Goal: Task Accomplishment & Management: Manage account settings

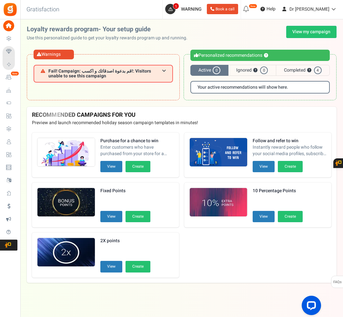
click at [252, 9] on icon at bounding box center [246, 9] width 10 height 10
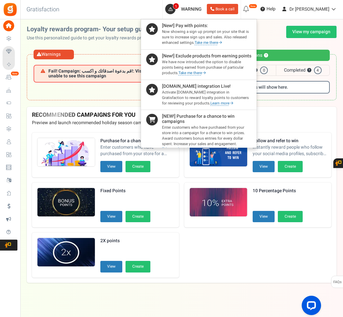
click at [270, 9] on div at bounding box center [171, 158] width 343 height 317
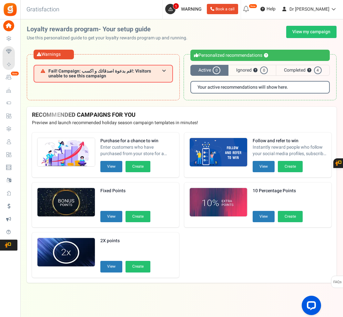
click at [252, 9] on icon at bounding box center [246, 9] width 10 height 10
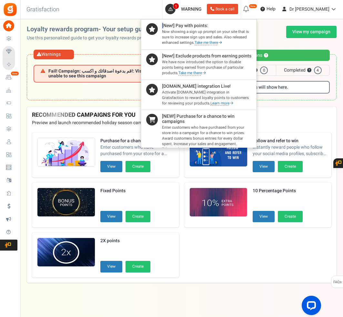
click at [270, 9] on div at bounding box center [171, 158] width 343 height 317
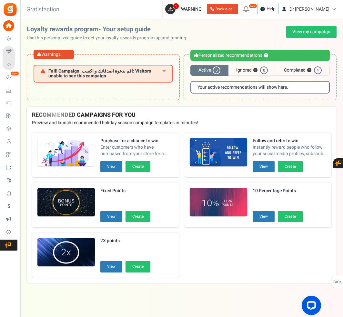
click at [252, 9] on icon at bounding box center [246, 9] width 10 height 10
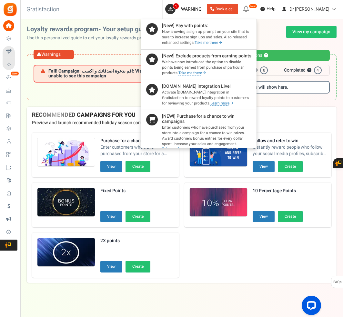
click at [270, 9] on div at bounding box center [171, 158] width 343 height 317
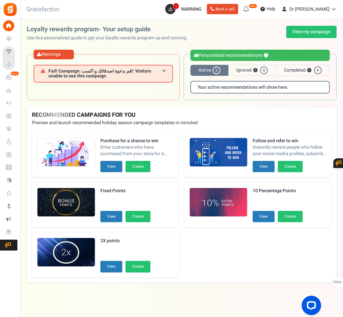
click at [252, 13] on icon at bounding box center [246, 9] width 10 height 10
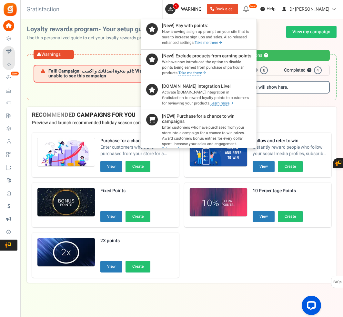
click at [274, 13] on div at bounding box center [171, 158] width 343 height 317
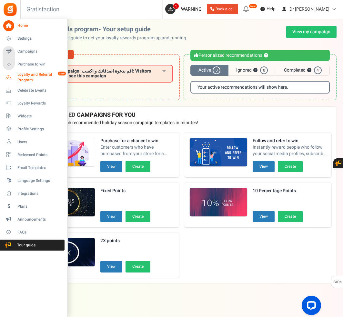
click at [48, 79] on span "Loyalty and Referral Program" at bounding box center [40, 77] width 47 height 11
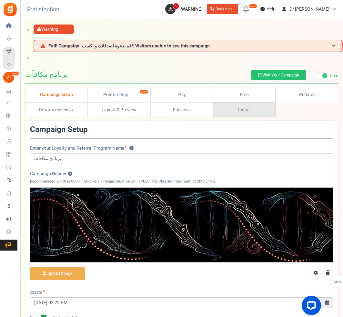
click at [245, 106] on link "Install" at bounding box center [244, 109] width 63 height 15
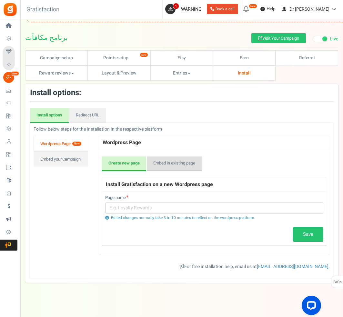
scroll to position [36, 0]
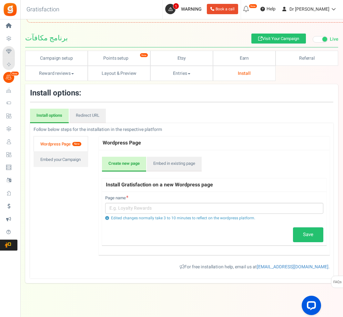
click at [70, 140] on link "Wordpress Page New" at bounding box center [61, 144] width 55 height 16
drag, startPoint x: 129, startPoint y: 183, endPoint x: 231, endPoint y: 181, distance: 101.4
click at [231, 181] on h4 "Install Gratisfaction on a new Wordpress page" at bounding box center [214, 185] width 225 height 14
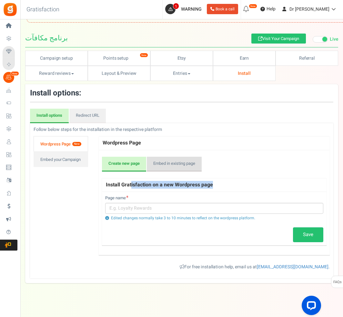
click at [167, 164] on link "Embed in existing page" at bounding box center [174, 164] width 55 height 15
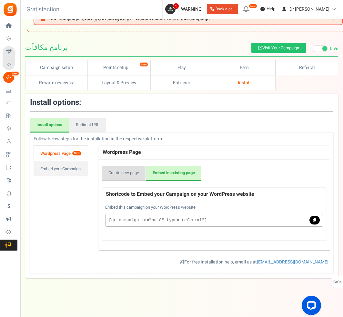
click at [124, 166] on link "Create new page" at bounding box center [124, 173] width 44 height 15
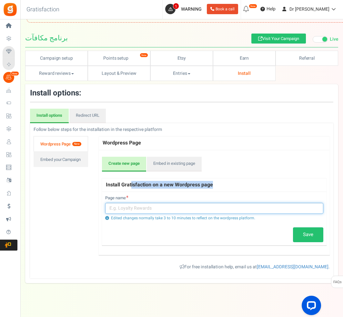
click at [134, 207] on input "text" at bounding box center [214, 208] width 218 height 11
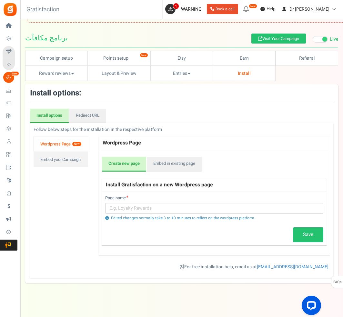
click at [114, 232] on div "Save" at bounding box center [214, 235] width 218 height 15
drag, startPoint x: 112, startPoint y: 217, endPoint x: 253, endPoint y: 220, distance: 140.5
click at [253, 220] on div "Edited changes normally take 3 to 10 minutes to reflect on the wordpress platfo…" at bounding box center [214, 218] width 218 height 5
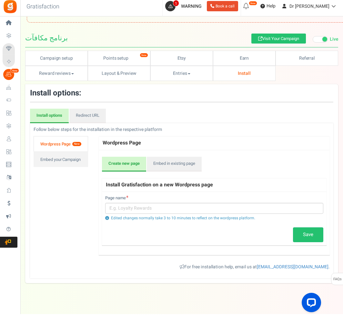
click at [264, 153] on div "Create new page Embed in existing page Install Gratisfaction on a new Wordpress…" at bounding box center [214, 205] width 231 height 105
click at [61, 170] on link "Embed your Campaign" at bounding box center [61, 163] width 55 height 16
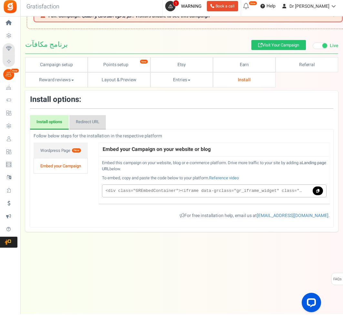
click at [92, 124] on link "Redirect URL" at bounding box center [87, 125] width 36 height 15
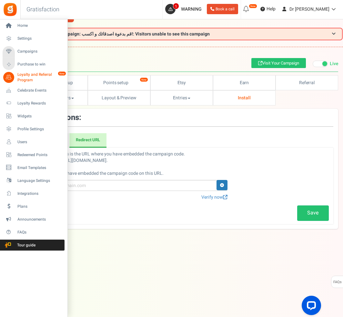
scroll to position [11, 0]
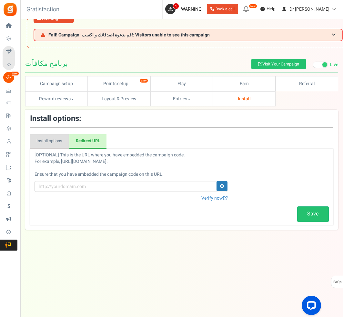
click at [47, 143] on link "Install options" at bounding box center [49, 141] width 39 height 15
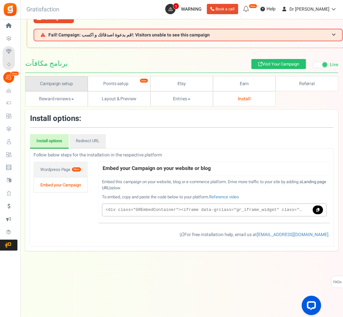
click at [76, 87] on link "Campaign setup" at bounding box center [56, 83] width 63 height 15
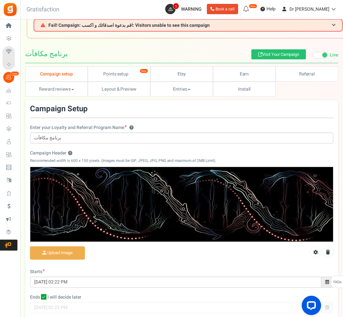
scroll to position [0, 0]
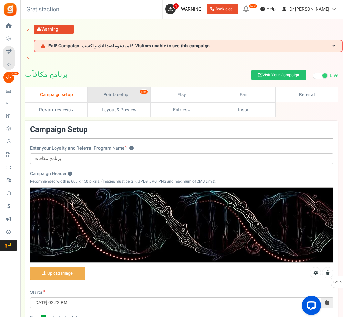
click at [105, 96] on link "Points setup New" at bounding box center [119, 94] width 63 height 15
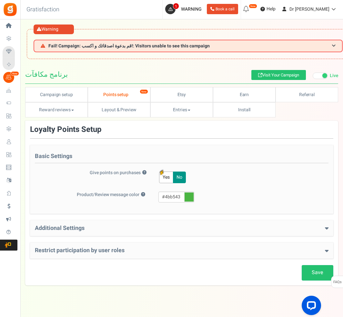
drag, startPoint x: 6, startPoint y: 176, endPoint x: 0, endPoint y: 0, distance: 176.7
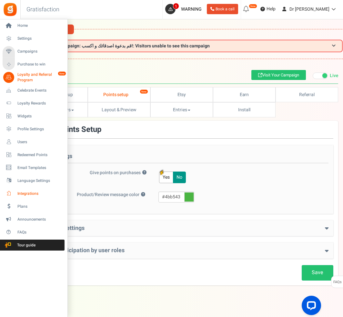
click at [29, 191] on span "Integrations" at bounding box center [39, 193] width 45 height 5
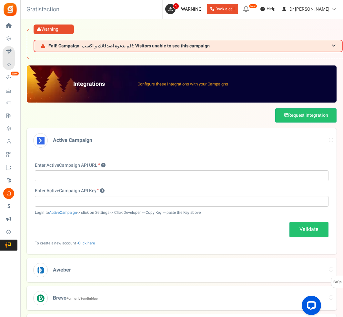
click at [148, 163] on div "Enter ActiveCampaign API URL" at bounding box center [182, 171] width 294 height 19
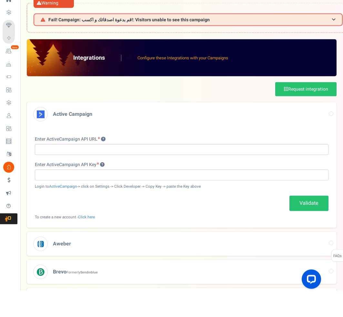
click at [144, 81] on p "Configure these Integrations with your Campaigns" at bounding box center [183, 84] width 91 height 6
click at [171, 81] on p "Configure these Integrations with your Campaigns" at bounding box center [183, 84] width 91 height 6
click at [186, 109] on div "Request integration" at bounding box center [182, 116] width 310 height 14
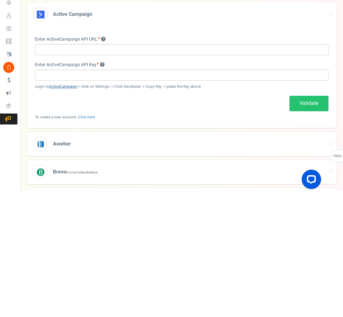
click at [66, 210] on link "ActiveCampaign" at bounding box center [63, 212] width 28 height 5
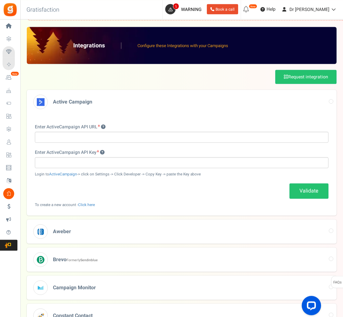
scroll to position [32, 0]
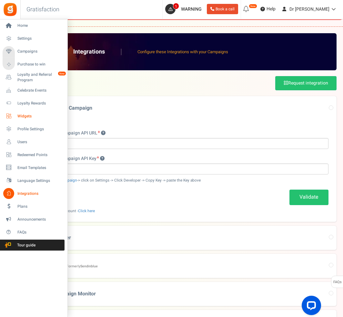
click at [36, 117] on span "Widgets" at bounding box center [39, 116] width 45 height 5
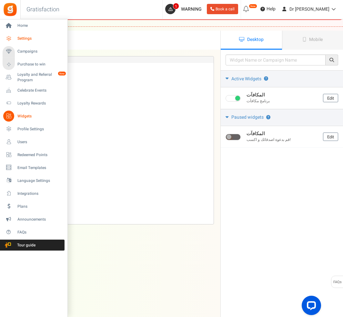
click at [28, 41] on span "Settings" at bounding box center [39, 38] width 45 height 5
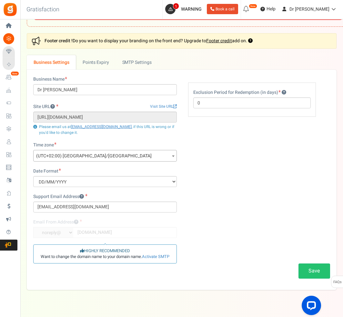
click at [107, 135] on p "Please email us at [EMAIL_ADDRESS][DOMAIN_NAME] , if this URL is wrong or if yo…" at bounding box center [105, 129] width 144 height 11
click at [105, 70] on link "Points Expiry" at bounding box center [96, 62] width 40 height 15
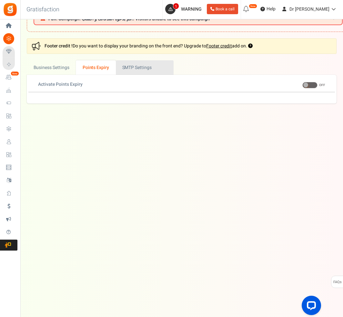
click at [136, 75] on link "Active SMTP Settings" at bounding box center [145, 67] width 58 height 15
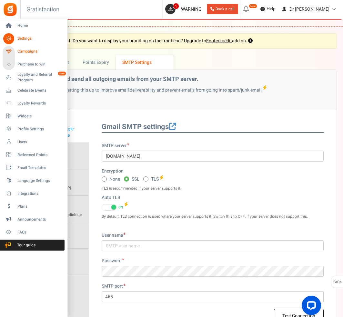
click at [37, 54] on span "Campaigns" at bounding box center [39, 51] width 45 height 5
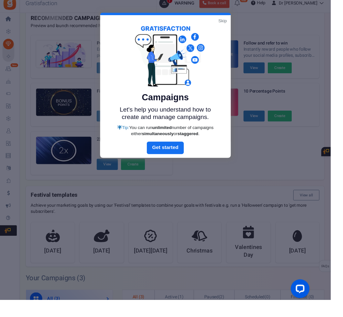
scroll to position [62, 0]
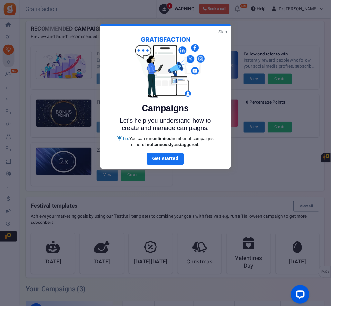
click at [235, 37] on div "Campaigns Let's help you understand how to create and manage campaigns. Tip: Yo…" at bounding box center [172, 92] width 136 height 131
click at [235, 34] on link "Skip" at bounding box center [231, 33] width 9 height 6
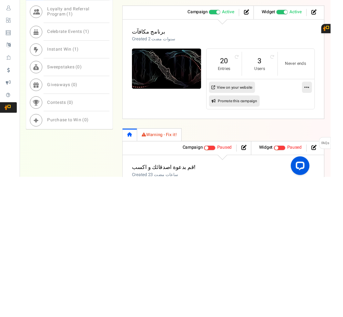
scroll to position [261, 0]
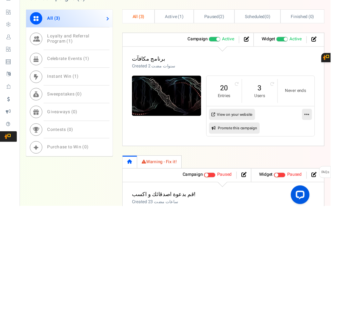
click at [279, 186] on li "3 Users" at bounding box center [269, 198] width 37 height 25
click at [281, 190] on link "3" at bounding box center [270, 195] width 24 height 10
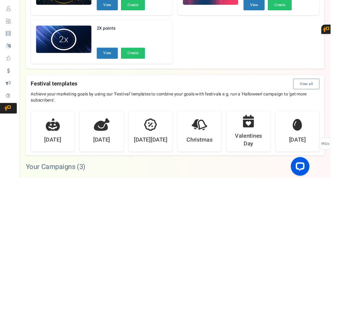
scroll to position [90, 0]
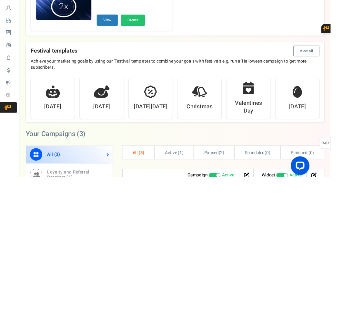
click at [204, 312] on strong "Campaign" at bounding box center [205, 315] width 21 height 7
click at [254, 313] on icon at bounding box center [255, 315] width 5 height 5
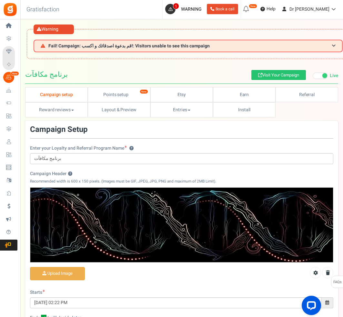
drag, startPoint x: 1, startPoint y: 160, endPoint x: 153, endPoint y: 299, distance: 206.2
click at [0, 0] on html "Install now Back to Home Back to program setup Home Settings Campaigns Purchase…" at bounding box center [171, 212] width 343 height 425
drag, startPoint x: 342, startPoint y: 298, endPoint x: 44, endPoint y: 119, distance: 348.2
click at [0, 0] on html "Install now Back to Home Back to program setup Home Settings Campaigns Purchase…" at bounding box center [171, 212] width 343 height 425
click at [339, 280] on span "FAQs" at bounding box center [337, 282] width 9 height 12
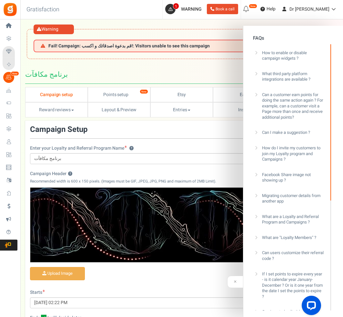
click at [257, 131] on icon at bounding box center [256, 132] width 6 height 6
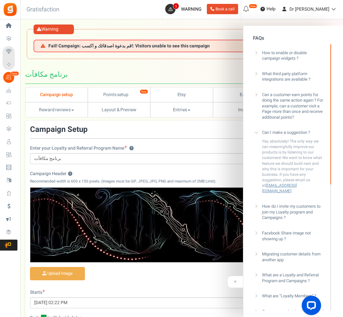
click at [286, 183] on link "[EMAIL_ADDRESS][DOMAIN_NAME]" at bounding box center [279, 188] width 35 height 11
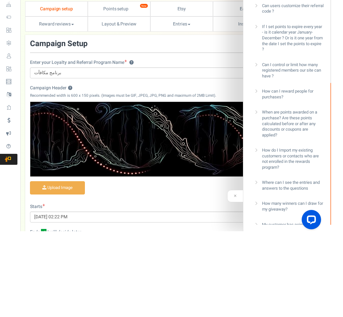
drag, startPoint x: 0, startPoint y: 113, endPoint x: 0, endPoint y: -86, distance: 198.9
click at [0, 0] on html "Install now Back to Home Back to program setup Home Settings Campaigns Purchase…" at bounding box center [171, 212] width 343 height 425
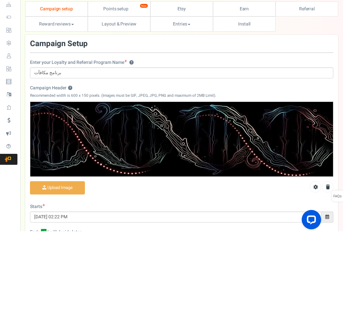
click at [340, 276] on span "FAQs" at bounding box center [337, 282] width 9 height 12
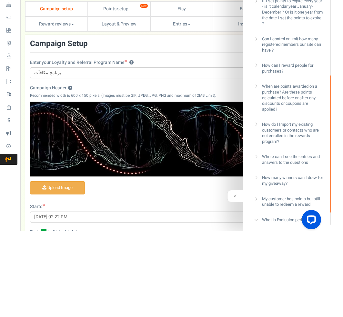
click at [258, 303] on icon at bounding box center [256, 306] width 6 height 6
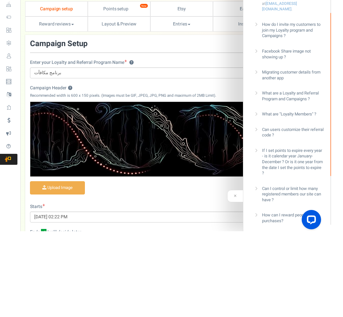
click at [156, 267] on div "Upload Image" at bounding box center [182, 275] width 304 height 16
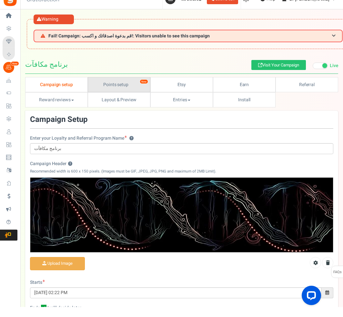
click at [103, 87] on link "Points setup New" at bounding box center [119, 94] width 63 height 15
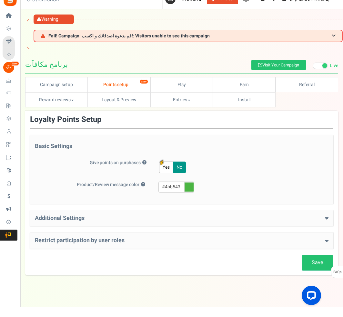
click at [75, 224] on div "Additional Settings Welcome Bonus ? Yes No Enter Welcome Points 20 Welcome Note…" at bounding box center [182, 229] width 304 height 16
click at [122, 225] on h4 "Additional Settings" at bounding box center [182, 228] width 294 height 6
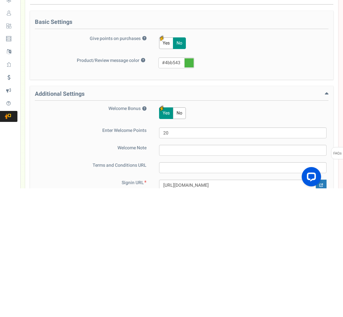
scroll to position [10, 0]
click at [173, 232] on button "Yes" at bounding box center [166, 238] width 14 height 12
click at [179, 232] on button "No" at bounding box center [179, 238] width 13 height 12
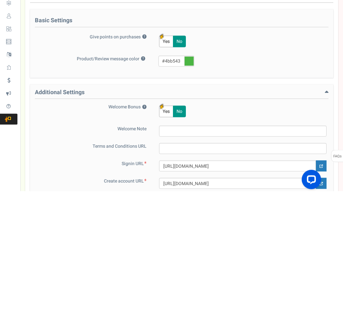
scroll to position [25, 0]
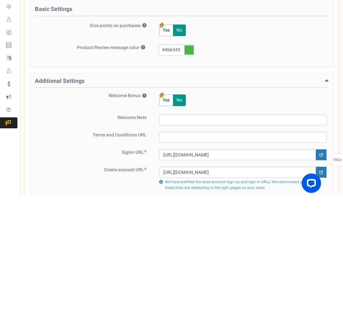
click at [157, 215] on div "Yes No" at bounding box center [239, 223] width 173 height 16
click at [167, 217] on button "Yes" at bounding box center [166, 223] width 14 height 12
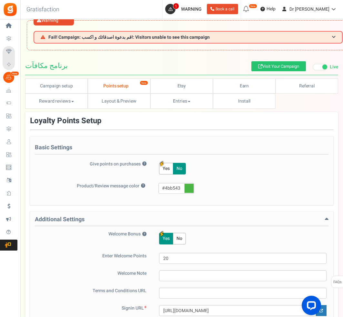
scroll to position [0, 0]
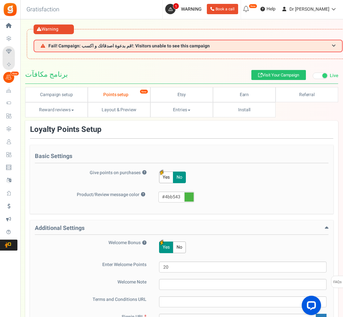
drag, startPoint x: 341, startPoint y: 260, endPoint x: 0, endPoint y: 0, distance: 429.3
click at [289, 95] on link "Referral" at bounding box center [307, 94] width 63 height 15
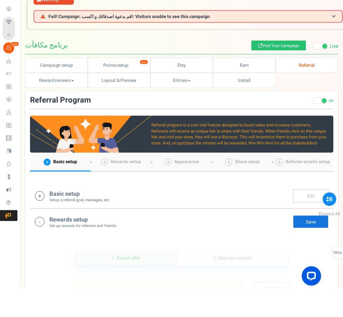
click at [108, 227] on small "Setup a referral goal, messages, etc." at bounding box center [79, 229] width 61 height 5
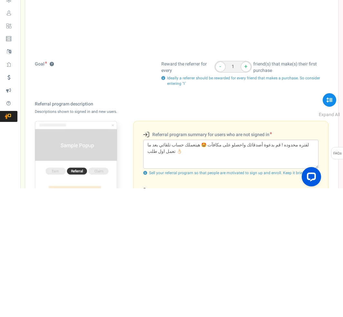
scroll to position [70, 0]
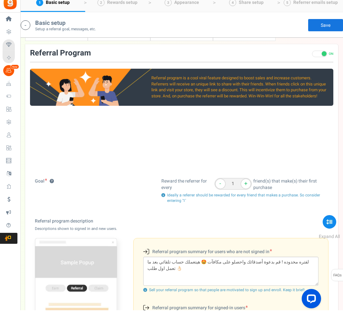
click at [320, 56] on div "ON OFF Turn the program ON." at bounding box center [322, 60] width 21 height 8
click at [325, 57] on span at bounding box center [319, 60] width 15 height 6
click at [312, 59] on input "ON OFF" at bounding box center [312, 64] width 0 height 11
checkbox input "false"
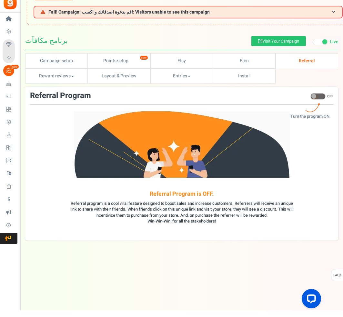
scroll to position [55, 0]
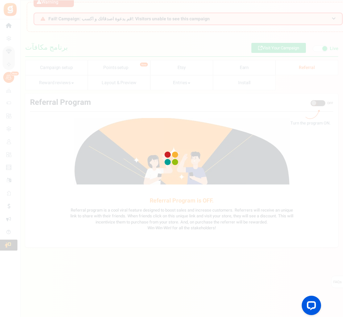
drag, startPoint x: 160, startPoint y: 293, endPoint x: 147, endPoint y: 310, distance: 21.3
click at [198, 139] on div at bounding box center [171, 158] width 343 height 317
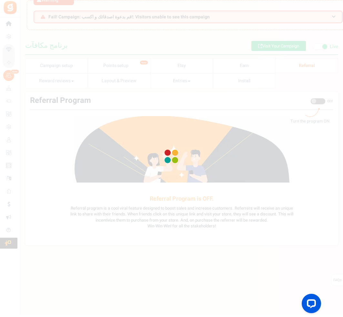
scroll to position [15, 0]
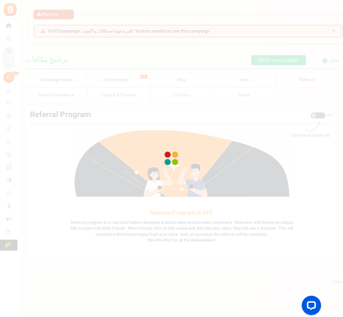
click at [170, 150] on div at bounding box center [171, 158] width 19 height 19
click at [170, 150] on div at bounding box center [171, 158] width 23 height 23
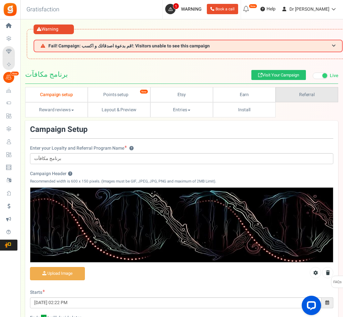
click at [293, 102] on link "Referral" at bounding box center [307, 94] width 63 height 15
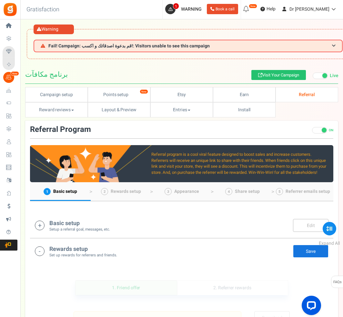
click at [324, 134] on div "Referral Program ON OFF Turn the program ON." at bounding box center [182, 132] width 304 height 13
click at [323, 127] on span at bounding box center [319, 130] width 15 height 6
click at [312, 129] on input "ON OFF" at bounding box center [312, 134] width 0 height 11
checkbox input "false"
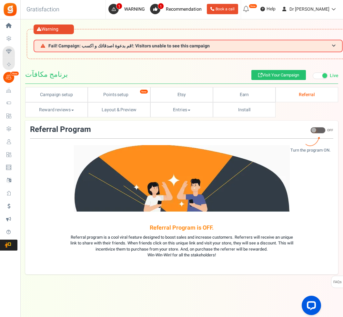
click at [280, 148] on img at bounding box center [182, 178] width 216 height 67
click at [224, 97] on link "Earn" at bounding box center [244, 94] width 63 height 15
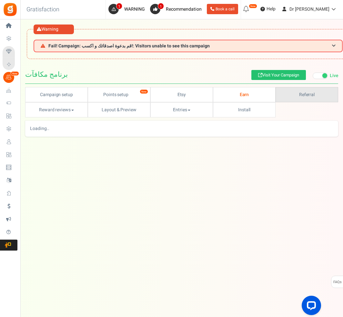
click at [285, 93] on link "Referral" at bounding box center [307, 94] width 63 height 15
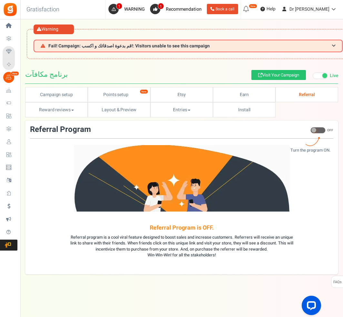
drag, startPoint x: 4, startPoint y: 81, endPoint x: 0, endPoint y: 0, distance: 81.2
click at [319, 78] on span at bounding box center [320, 76] width 15 height 6
click at [313, 78] on input "Live Paused" at bounding box center [313, 76] width 0 height 4
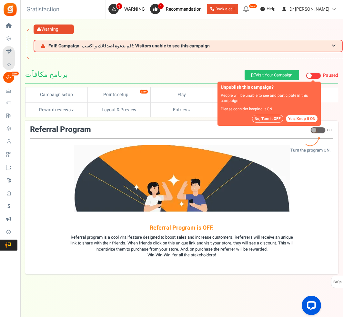
click at [274, 119] on button "No, Turn it OFF" at bounding box center [267, 119] width 31 height 8
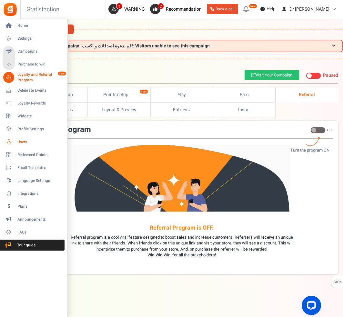
click at [16, 144] on link "Users" at bounding box center [34, 142] width 62 height 11
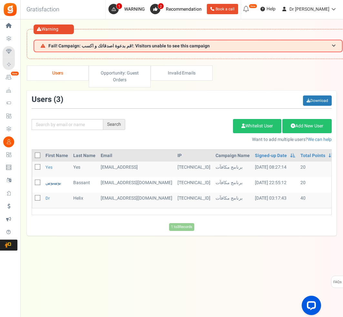
click at [49, 185] on link "بوسبوس" at bounding box center [54, 183] width 16 height 6
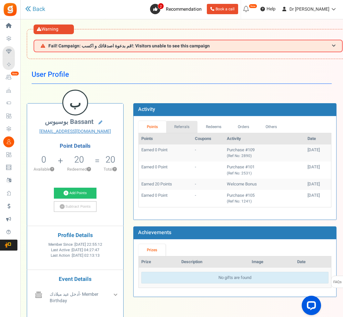
click at [181, 130] on link "Referrals" at bounding box center [182, 127] width 32 height 12
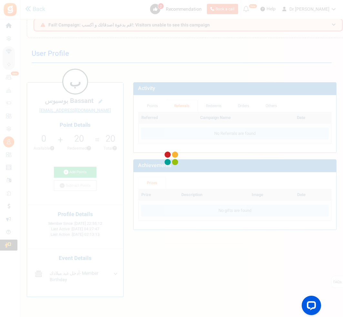
scroll to position [8, 0]
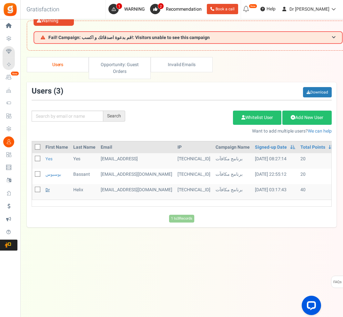
click at [49, 188] on link "dr" at bounding box center [48, 190] width 4 height 6
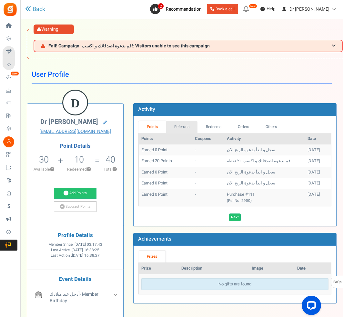
click at [191, 125] on link "Referrals" at bounding box center [182, 127] width 32 height 12
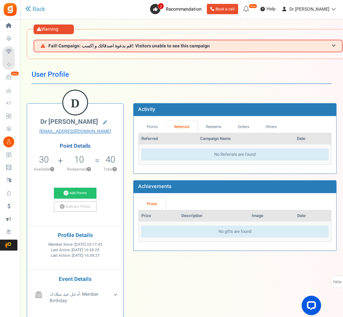
click at [213, 125] on link "Redeems" at bounding box center [214, 127] width 32 height 12
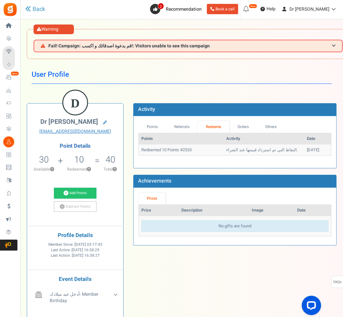
click at [252, 127] on link "Orders" at bounding box center [244, 127] width 28 height 12
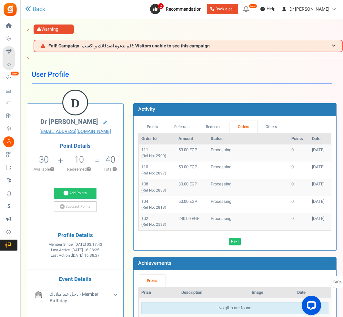
click at [270, 125] on link "Others" at bounding box center [272, 127] width 28 height 12
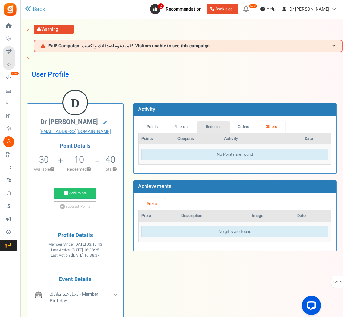
click at [199, 125] on link "Redeems" at bounding box center [214, 127] width 32 height 12
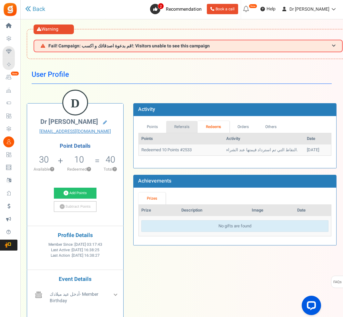
click at [182, 124] on link "Referrals" at bounding box center [182, 127] width 32 height 12
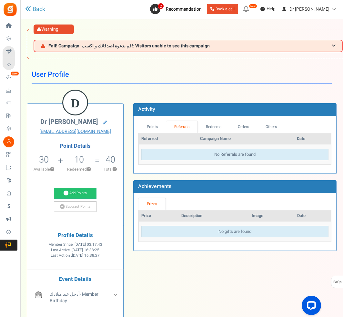
click at [156, 122] on link "Points" at bounding box center [153, 127] width 28 height 12
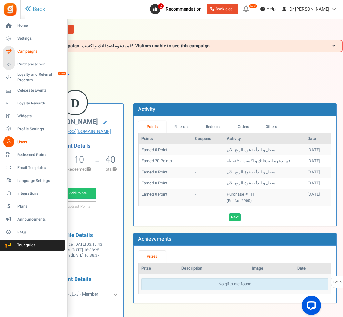
click at [32, 50] on span "Campaigns" at bounding box center [39, 51] width 45 height 5
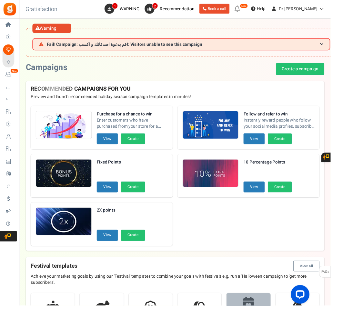
drag, startPoint x: 0, startPoint y: 65, endPoint x: 239, endPoint y: 310, distance: 342.3
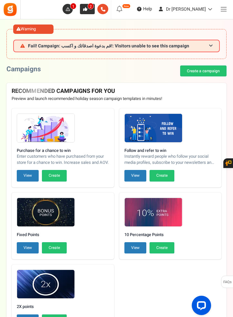
click at [94, 8] on span "2" at bounding box center [91, 6] width 6 height 6
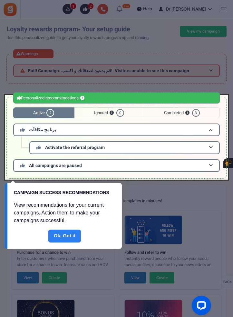
click at [66, 238] on link "Done" at bounding box center [64, 236] width 33 height 13
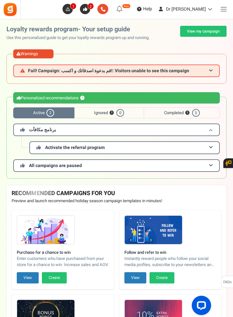
click at [182, 128] on h3 "برنامج مكافآت" at bounding box center [116, 130] width 207 height 13
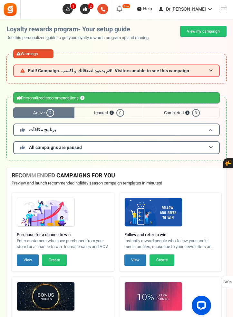
click at [182, 128] on h3 "برنامج مكافآت" at bounding box center [116, 130] width 207 height 13
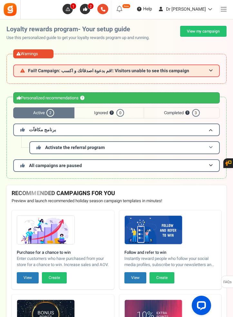
click at [160, 141] on h3 "Activate the referral program" at bounding box center [124, 147] width 191 height 13
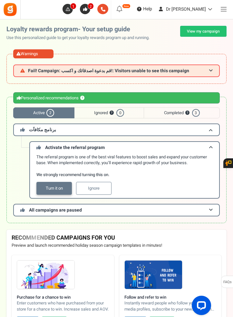
click at [53, 183] on link "Turn it on" at bounding box center [54, 188] width 36 height 13
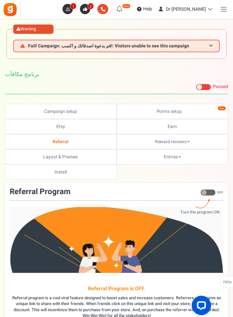
click at [201, 87] on span at bounding box center [199, 87] width 5 height 5
click at [196, 87] on input "Live Paused" at bounding box center [196, 87] width 0 height 4
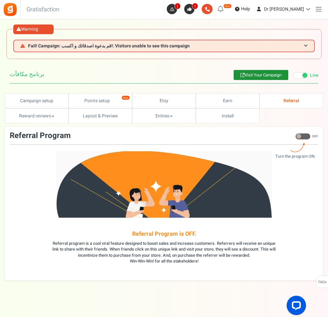
click at [302, 136] on span at bounding box center [302, 136] width 15 height 6
click at [295, 136] on input "ON OFF" at bounding box center [295, 140] width 0 height 11
checkbox input "true"
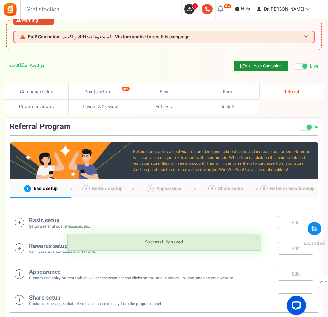
scroll to position [1, 0]
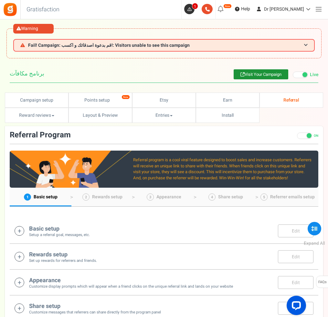
click at [119, 231] on div "Basic setup Setup a referral goal, messages, etc. Edit Save" at bounding box center [164, 231] width 299 height 13
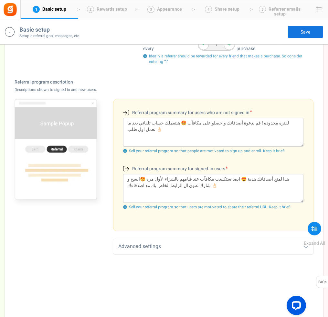
scroll to position [245, 0]
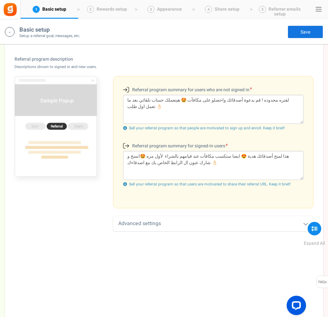
click at [135, 229] on div "Advanced settings" at bounding box center [213, 223] width 200 height 15
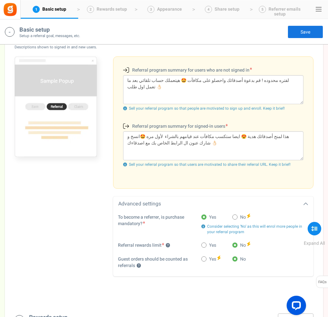
scroll to position [357, 0]
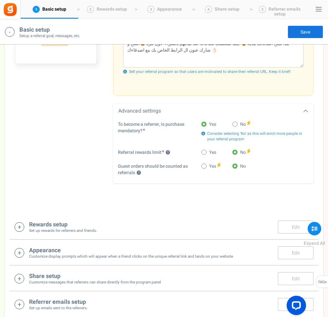
click at [103, 234] on div "Rewards setup Set up rewards for referrers and friends. Edit Save Save" at bounding box center [164, 227] width 299 height 13
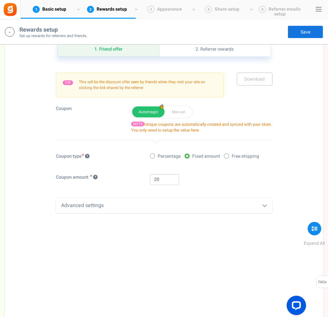
scroll to position [570, 0]
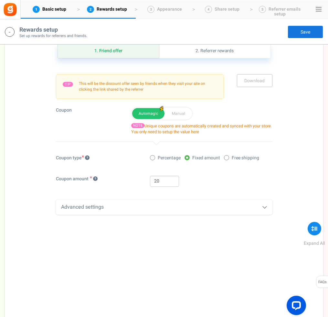
click at [113, 215] on div "Advanced settings" at bounding box center [164, 207] width 216 height 15
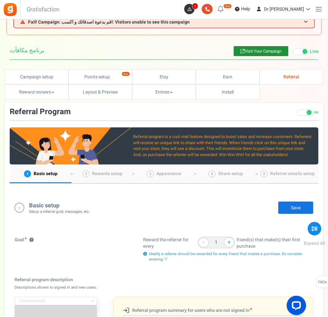
scroll to position [0, 0]
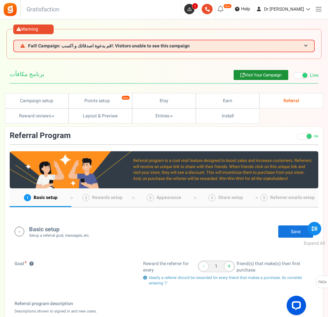
click at [318, 10] on link at bounding box center [318, 9] width 13 height 13
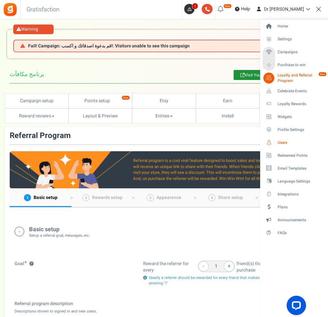
click at [290, 143] on span "Users" at bounding box center [299, 142] width 45 height 5
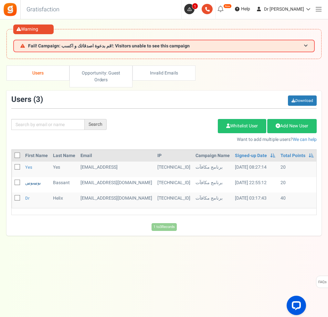
click at [29, 186] on link "بوسبوس" at bounding box center [33, 183] width 16 height 6
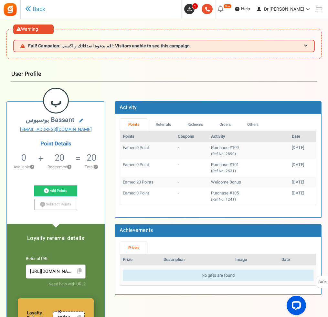
click at [78, 270] on icon at bounding box center [79, 271] width 5 height 5
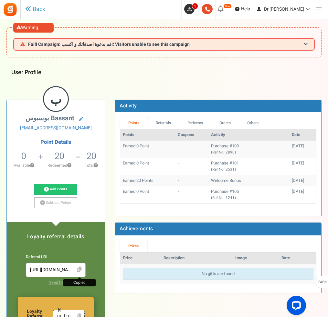
scroll to position [1, 0]
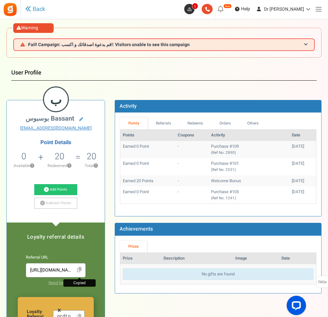
click at [79, 317] on link at bounding box center [79, 317] width 9 height 10
drag, startPoint x: 325, startPoint y: 30, endPoint x: 0, endPoint y: -2, distance: 326.7
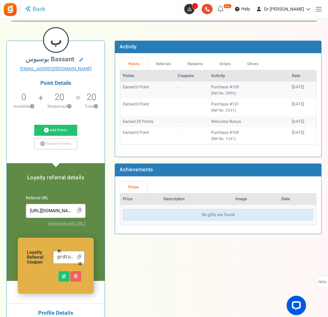
scroll to position [120, 0]
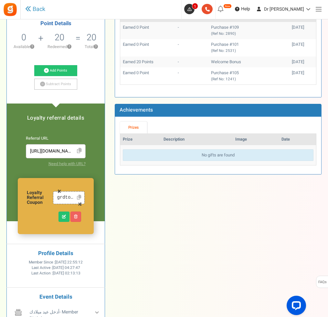
click at [80, 164] on link "Need help with URL?" at bounding box center [66, 164] width 37 height 6
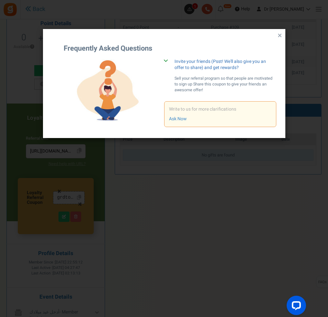
click at [187, 103] on div "Write to us for more clarifications Ask Now" at bounding box center [220, 114] width 112 height 26
click at [188, 106] on p "Write to us for more clarifications" at bounding box center [220, 109] width 102 height 6
click at [236, 106] on p "Write to us for more clarifications" at bounding box center [220, 109] width 102 height 6
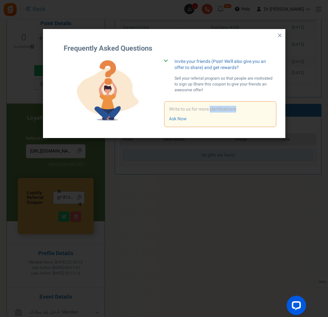
click at [264, 107] on p "Write to us for more clarifications" at bounding box center [220, 109] width 102 height 6
click at [278, 34] on button "×" at bounding box center [279, 36] width 7 height 10
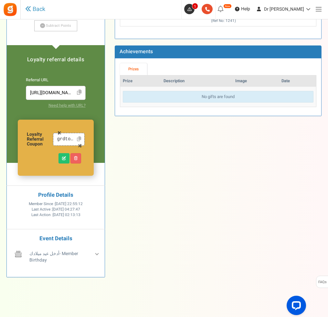
scroll to position [178, 0]
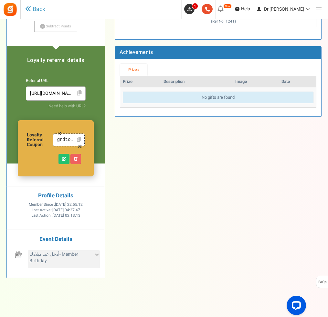
click at [92, 268] on div "أدخل عيد ميلادك - Member Birthday" at bounding box center [64, 260] width 72 height 18
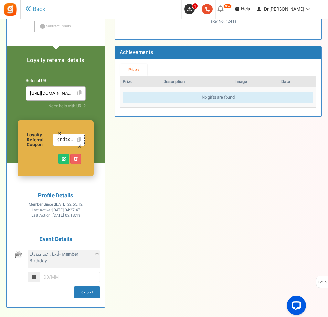
click at [92, 268] on div "أدخل عيد ميلادك - Member Birthday" at bounding box center [64, 260] width 72 height 18
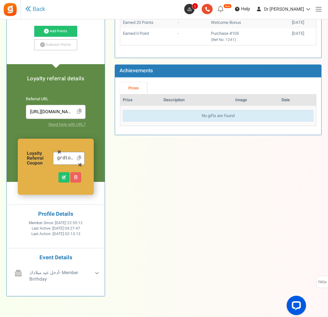
scroll to position [156, 0]
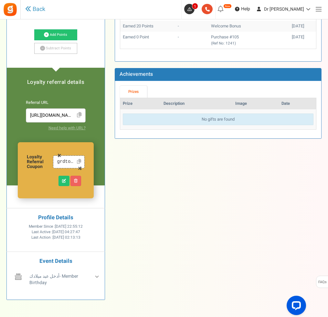
click at [78, 125] on link "Need help with URL?" at bounding box center [66, 128] width 37 height 6
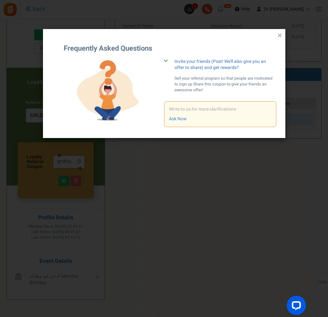
click at [205, 112] on div "Write to us for more clarifications Ask Now" at bounding box center [220, 114] width 112 height 26
click at [202, 106] on p "Write to us for more clarifications" at bounding box center [220, 109] width 102 height 6
click at [202, 177] on div "× Frequently Asked Questions Invite your friends (Psst! We'll also give you an …" at bounding box center [164, 158] width 328 height 317
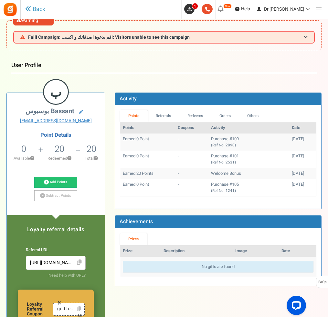
scroll to position [0, 0]
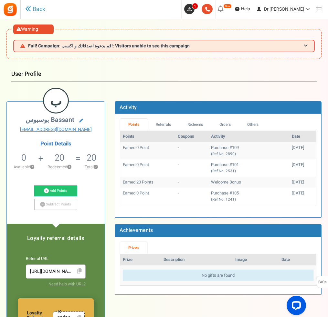
click at [60, 95] on figcaption "ب" at bounding box center [56, 101] width 24 height 25
click at [73, 85] on div "User Profile Back ب بوسبوس ‪Bassant‬‏ b46535873@gmail.com Point Details 0 0 Red…" at bounding box center [163, 265] width 315 height 398
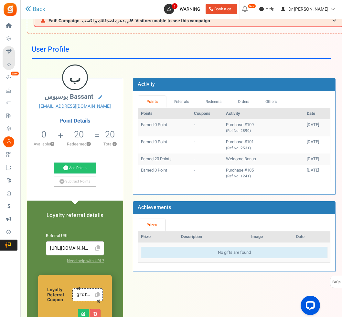
scroll to position [30, 0]
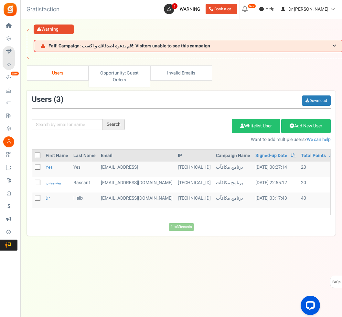
click at [78, 198] on td "helix" at bounding box center [84, 201] width 27 height 16
click at [50, 198] on td "dr" at bounding box center [57, 201] width 28 height 16
click at [46, 198] on link "dr" at bounding box center [48, 198] width 4 height 6
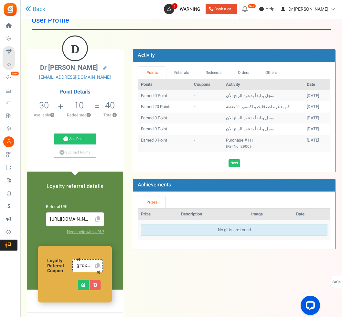
scroll to position [55, 0]
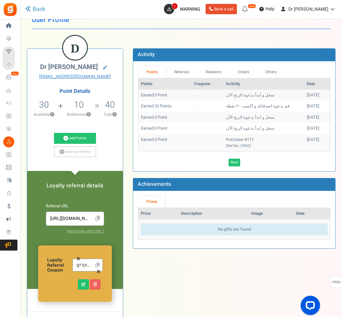
click at [90, 266] on input "grqxddyord" at bounding box center [84, 265] width 17 height 7
drag, startPoint x: 88, startPoint y: 265, endPoint x: 134, endPoint y: 264, distance: 45.5
click at [134, 264] on div "D dr helix drhelix3@gmail.com Point Details 30 30 Redeemable 0 Exclusion ? 10" at bounding box center [181, 225] width 318 height 372
drag, startPoint x: 77, startPoint y: 265, endPoint x: 40, endPoint y: 265, distance: 37.1
click at [40, 265] on div "Loyalty Referral Coupon grqxddyord Retry" at bounding box center [75, 274] width 74 height 56
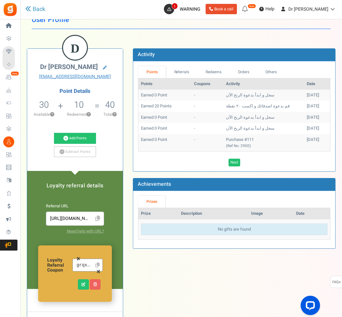
drag, startPoint x: 82, startPoint y: 265, endPoint x: 38, endPoint y: 266, distance: 43.9
click at [38, 266] on div "Loyalty Referral Coupon grqxddyord Retry" at bounding box center [75, 274] width 74 height 56
drag, startPoint x: 89, startPoint y: 264, endPoint x: 129, endPoint y: 264, distance: 40.0
click at [129, 264] on div "D dr helix drhelix3@gmail.com Point Details 30 30 Redeemable 0 Exclusion ? 10" at bounding box center [181, 225] width 318 height 372
click at [81, 285] on link at bounding box center [83, 285] width 11 height 10
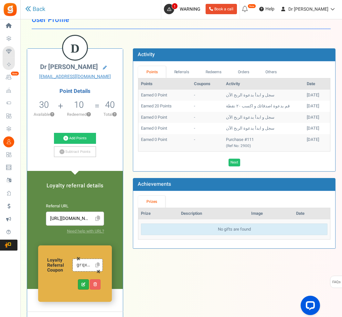
type input "grqxddyord"
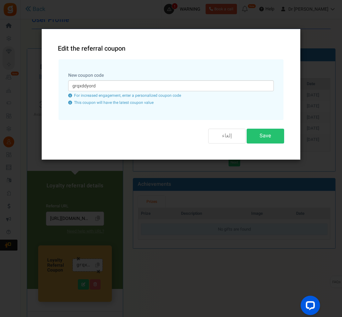
click at [220, 136] on button "إلغاء" at bounding box center [226, 136] width 37 height 15
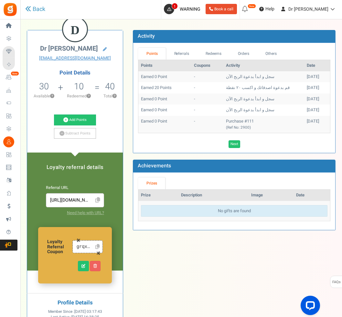
scroll to position [74, 0]
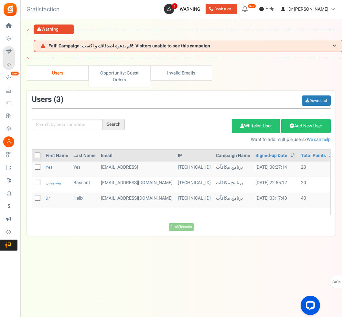
click at [40, 169] on span at bounding box center [37, 166] width 5 height 5
click at [33, 169] on input "checkbox" at bounding box center [30, 168] width 4 height 4
click at [40, 169] on icon at bounding box center [37, 166] width 5 height 5
click at [33, 169] on input "checkbox" at bounding box center [30, 168] width 4 height 4
checkbox input "false"
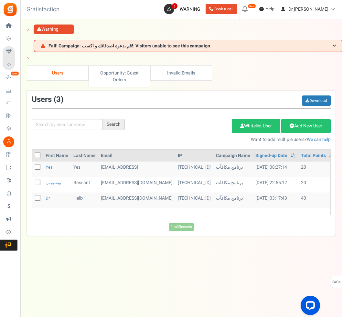
drag, startPoint x: 341, startPoint y: 308, endPoint x: 0, endPoint y: 0, distance: 460.2
